Goal: Information Seeking & Learning: Learn about a topic

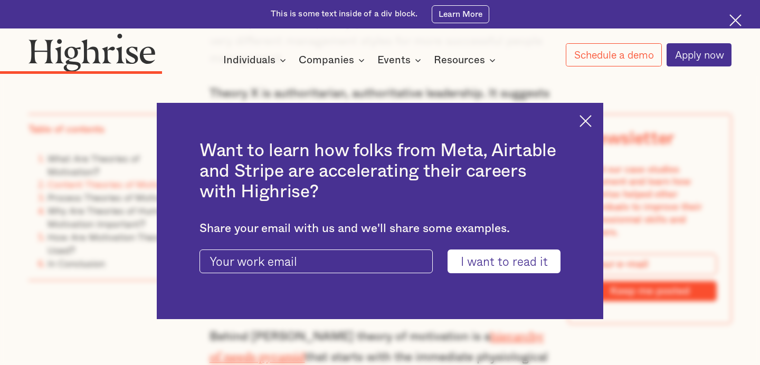
scroll to position [2019, 0]
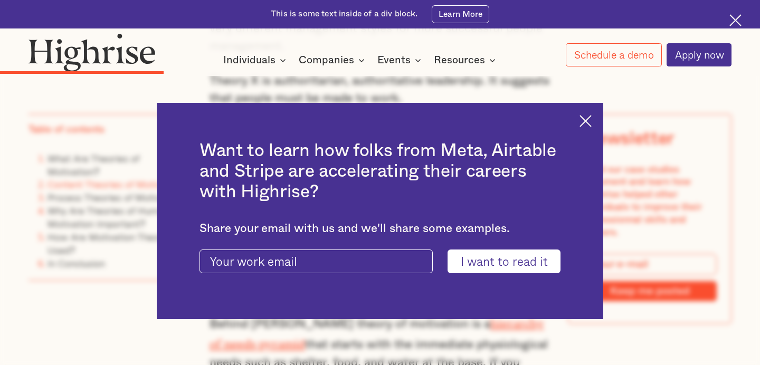
click at [588, 120] on img at bounding box center [585, 121] width 12 height 12
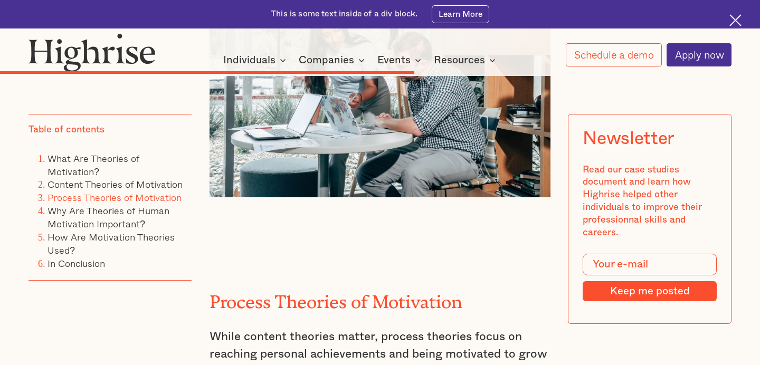
scroll to position [4359, 0]
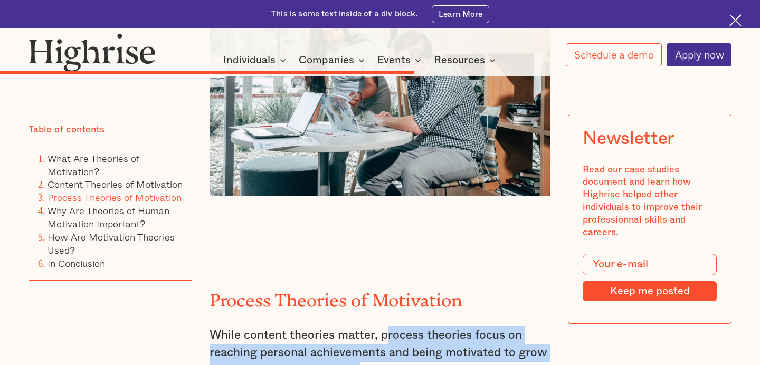
drag, startPoint x: 385, startPoint y: 165, endPoint x: 359, endPoint y: 195, distance: 39.3
click at [359, 327] on p "While content theories matter, process theories focus on reaching personal achi…" at bounding box center [380, 371] width 341 height 89
drag, startPoint x: 383, startPoint y: 168, endPoint x: 357, endPoint y: 208, distance: 47.4
click at [357, 327] on p "While content theories matter, process theories focus on reaching personal achi…" at bounding box center [380, 371] width 341 height 89
copy p "process theories focus on reaching personal achievements and being motivated to…"
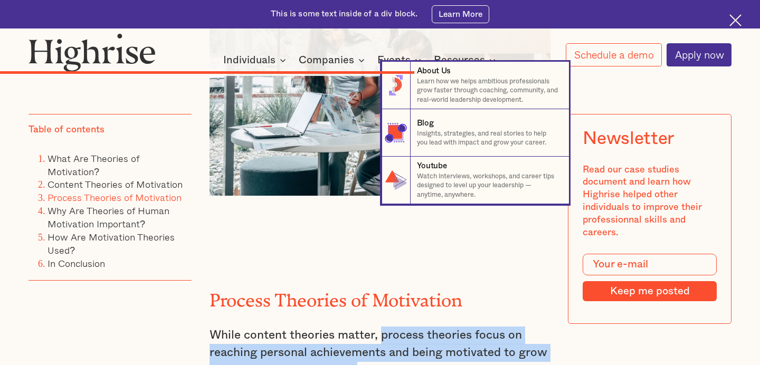
click at [271, 144] on nav "8 About Us Learn how we helps ambitious professionals grow faster through coach…" at bounding box center [380, 133] width 760 height 142
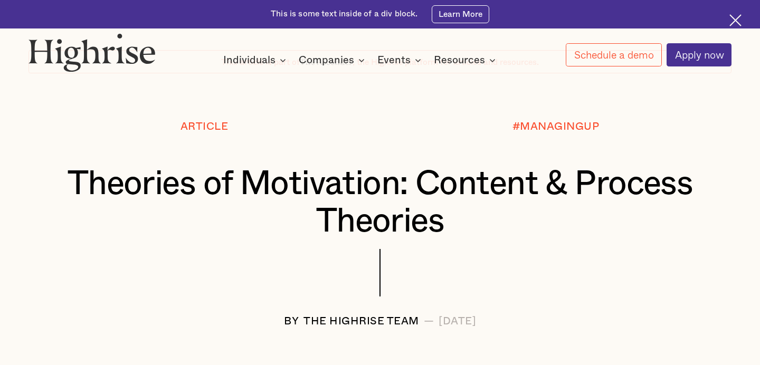
scroll to position [63, 0]
drag, startPoint x: 262, startPoint y: 317, endPoint x: 375, endPoint y: 322, distance: 113.6
click at [375, 322] on div "BY The Highrise Team — [DATE]" at bounding box center [379, 322] width 703 height 12
copy div "The Highrise Team"
click at [28, 40] on div "How It Works Individuals Programs 1 Highrise Leader A 6-month program to grow l…" at bounding box center [380, 49] width 760 height 33
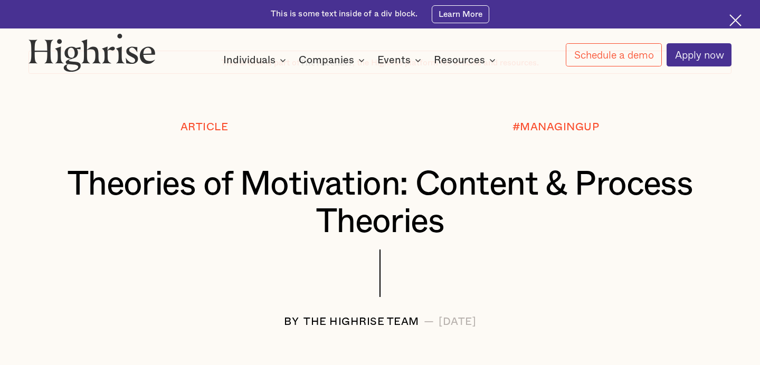
drag, startPoint x: 58, startPoint y: 164, endPoint x: 500, endPoint y: 198, distance: 443.5
click at [500, 198] on h1 "Theories of Motivation: Content & Process Theories" at bounding box center [380, 203] width 644 height 74
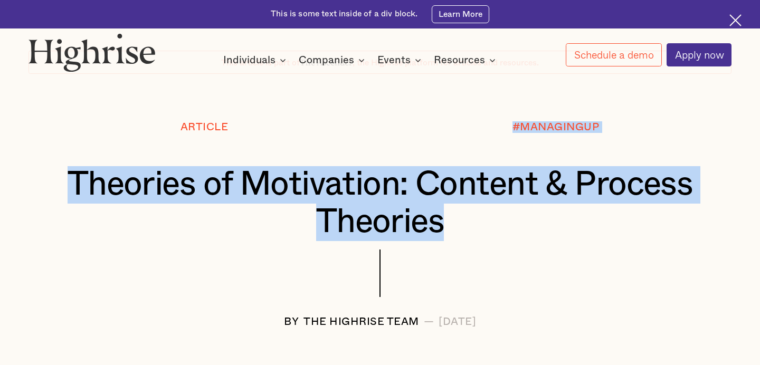
drag, startPoint x: 465, startPoint y: 214, endPoint x: 69, endPoint y: 159, distance: 399.7
click at [69, 159] on div "Article #MANAGINGUP Theories of Motivation: Content & Process Theories BY The H…" at bounding box center [380, 224] width 760 height 206
copy div "#MANAGINGUP Theories of Motivation: Content & Process Theories"
click at [178, 245] on div "Theories of Motivation: Content & Process Theories" at bounding box center [379, 207] width 703 height 83
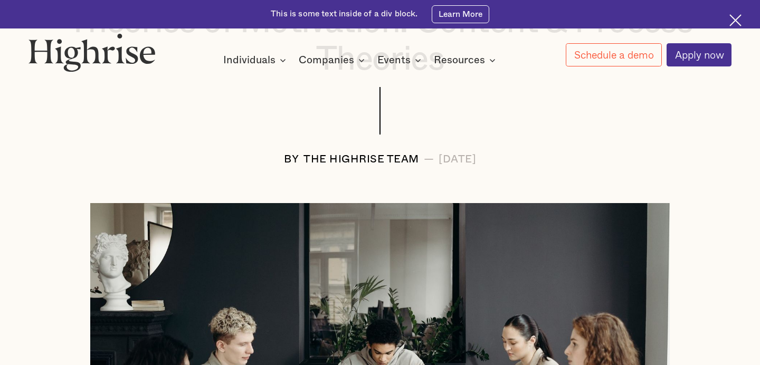
scroll to position [226, 0]
